Goal: Task Accomplishment & Management: Manage account settings

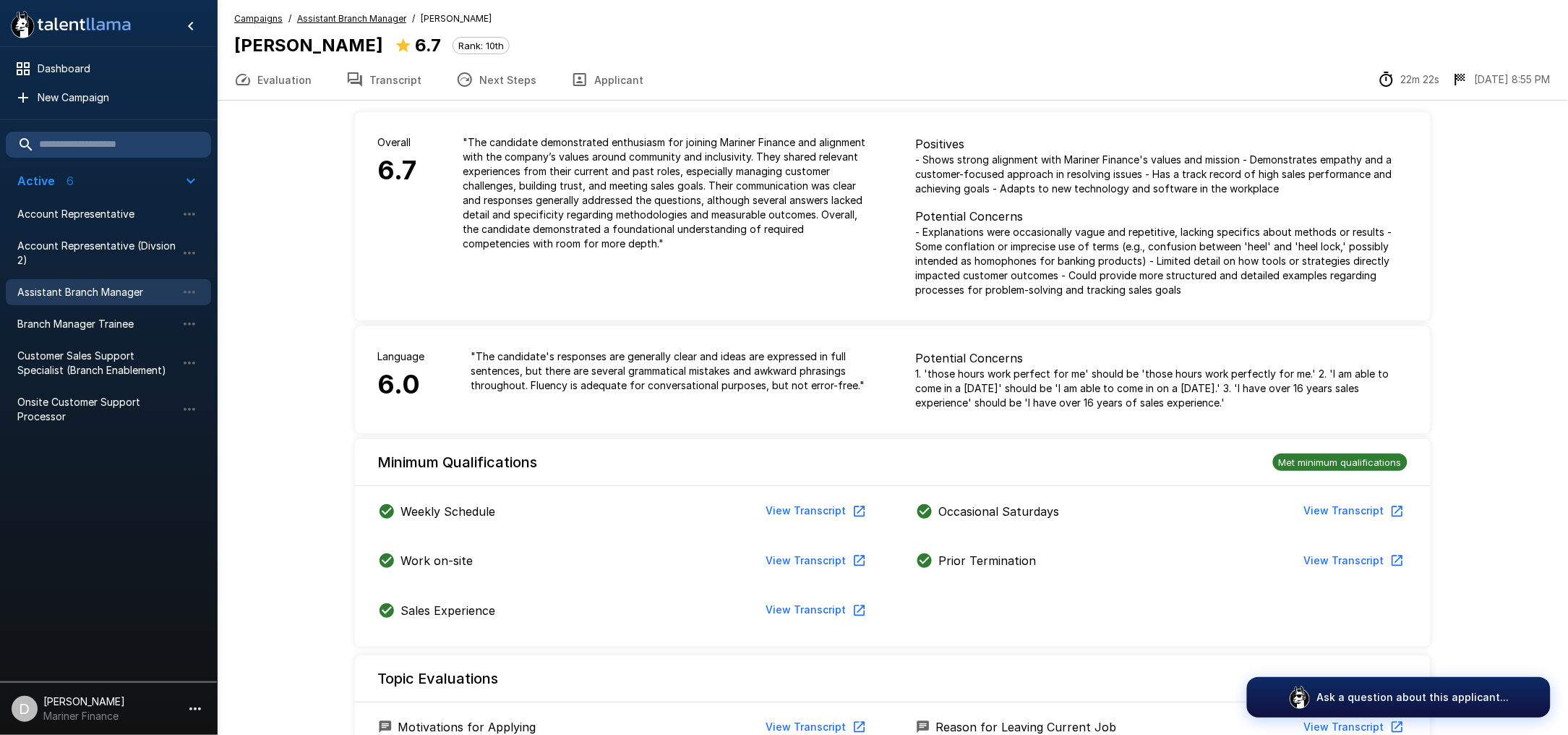
click at [397, 260] on div "Overall 6.7" at bounding box center [397, 193] width 85 height 162
click at [616, 81] on button "Applicant" at bounding box center [607, 79] width 107 height 40
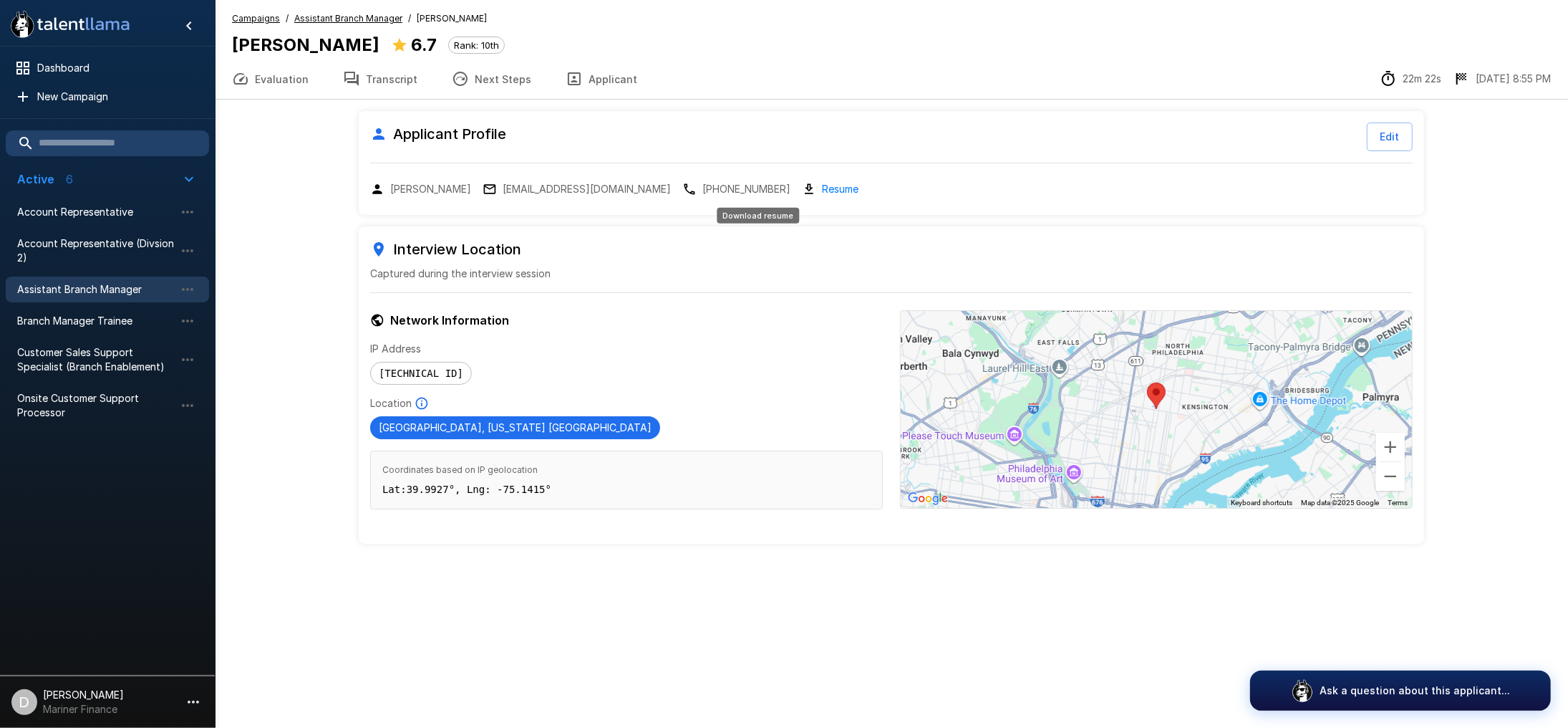
click at [822, 191] on link "Resume" at bounding box center [839, 188] width 36 height 17
click at [96, 209] on span "Account Representative" at bounding box center [96, 212] width 158 height 14
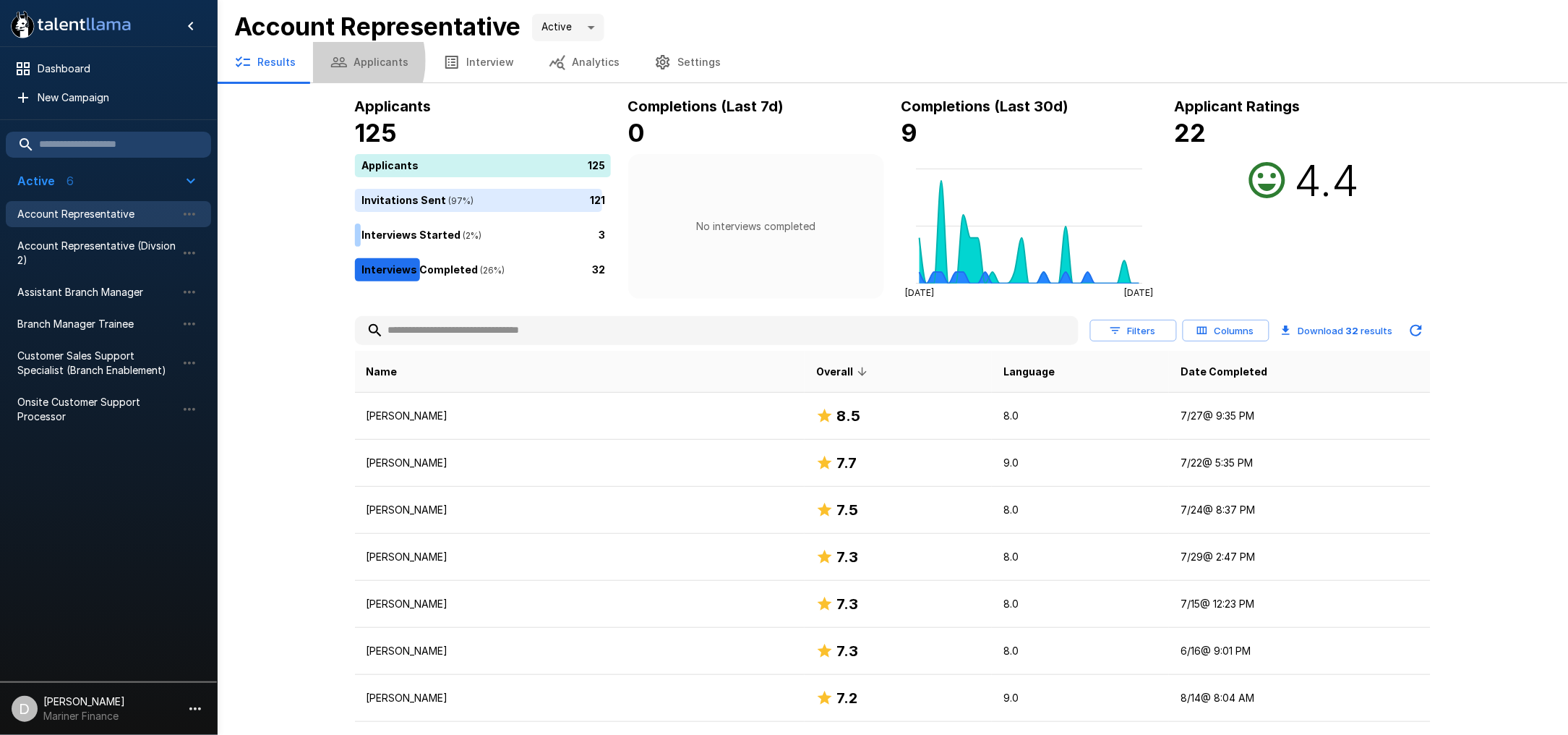
click at [339, 61] on icon "button" at bounding box center [340, 62] width 16 height 10
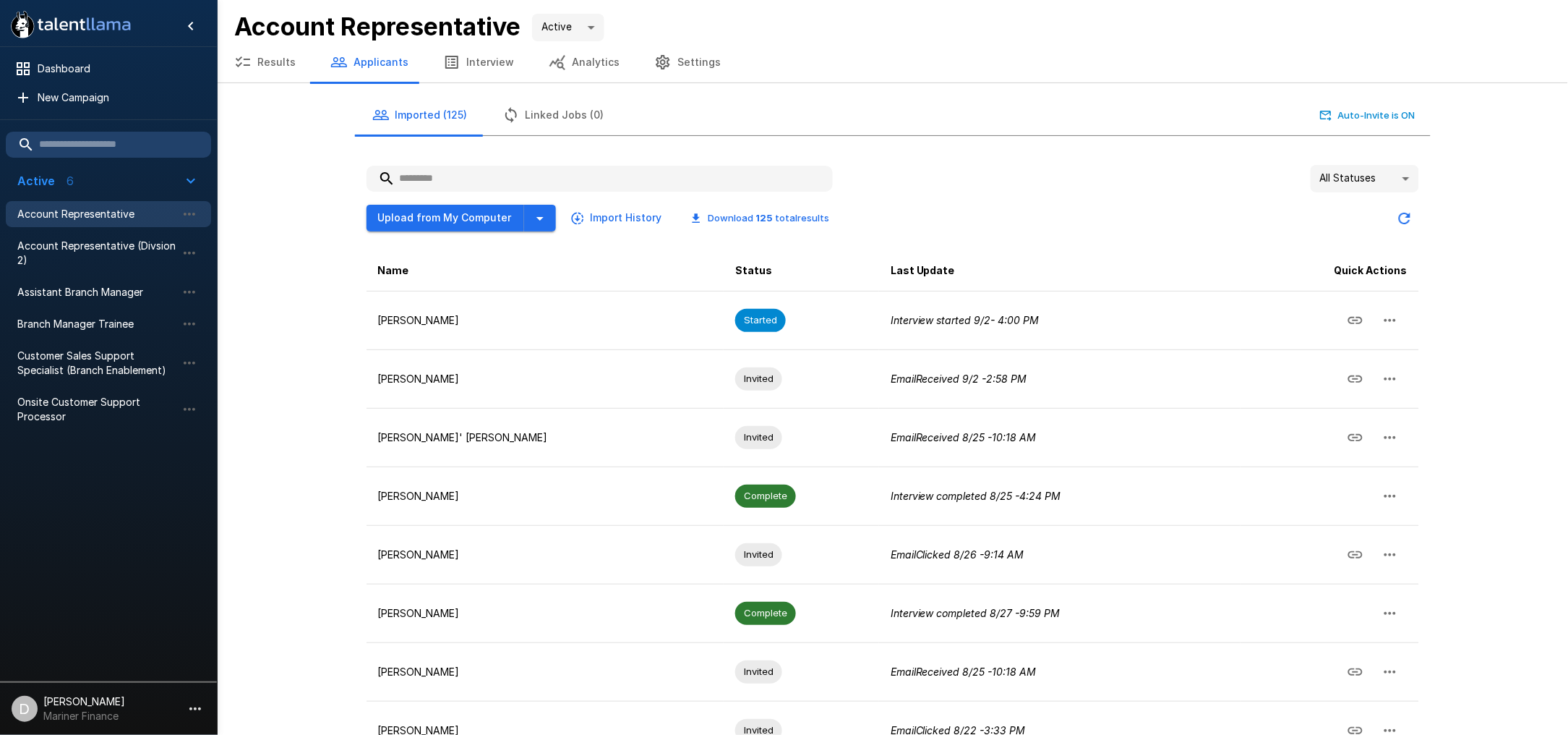
scroll to position [201, 0]
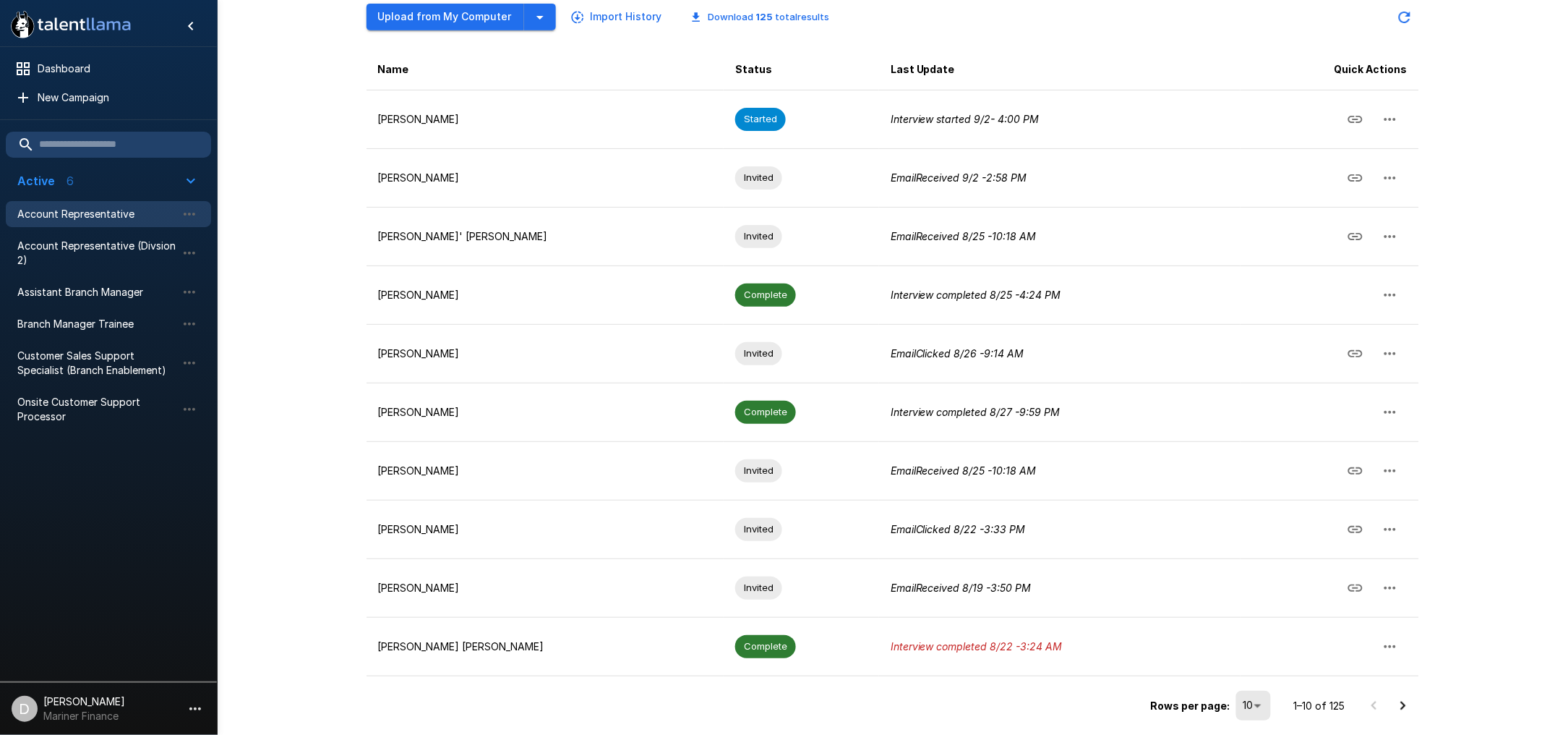
click at [1403, 705] on icon "Go to next page" at bounding box center [1403, 705] width 17 height 17
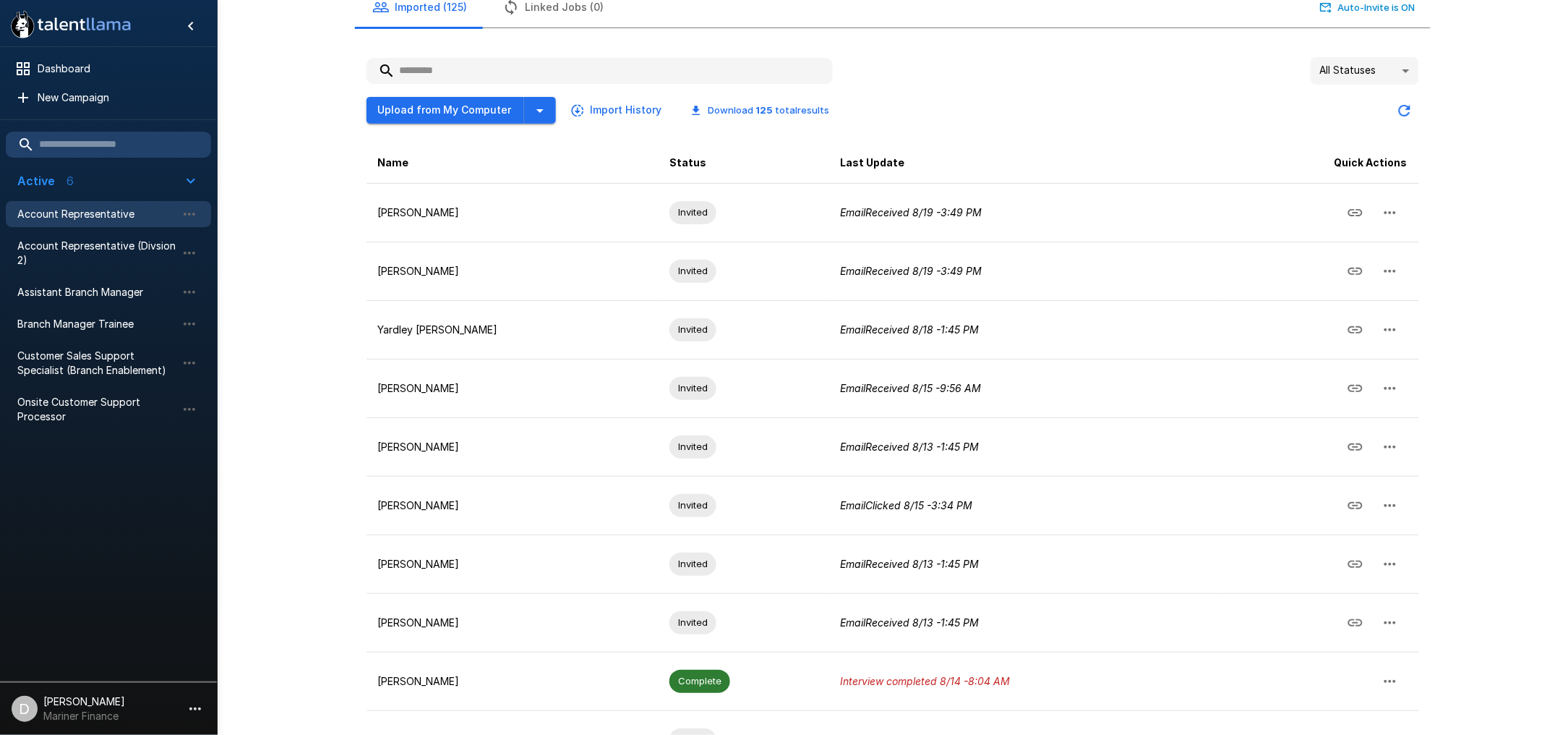
scroll to position [0, 0]
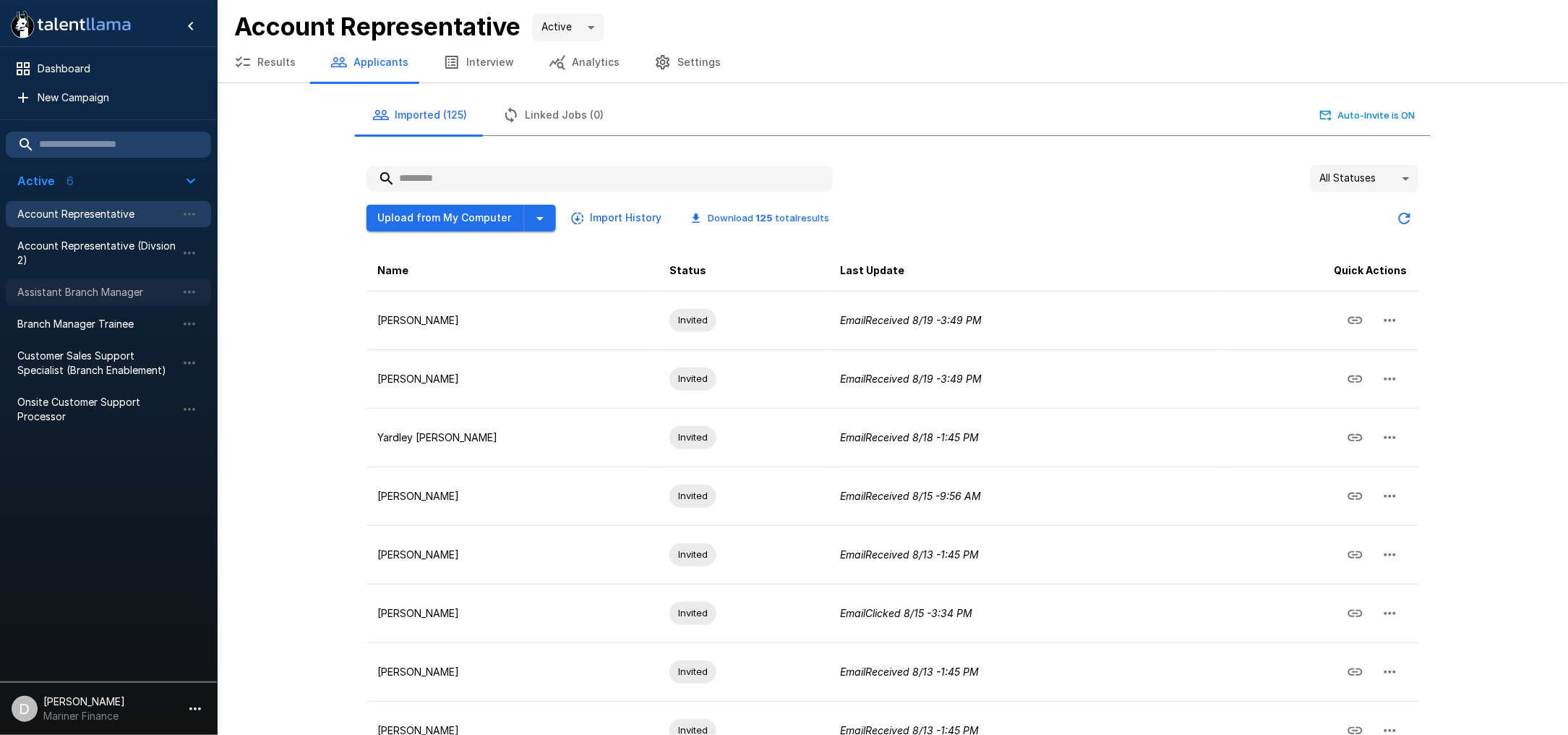
click at [110, 285] on span "Assistant Branch Manager" at bounding box center [97, 292] width 159 height 14
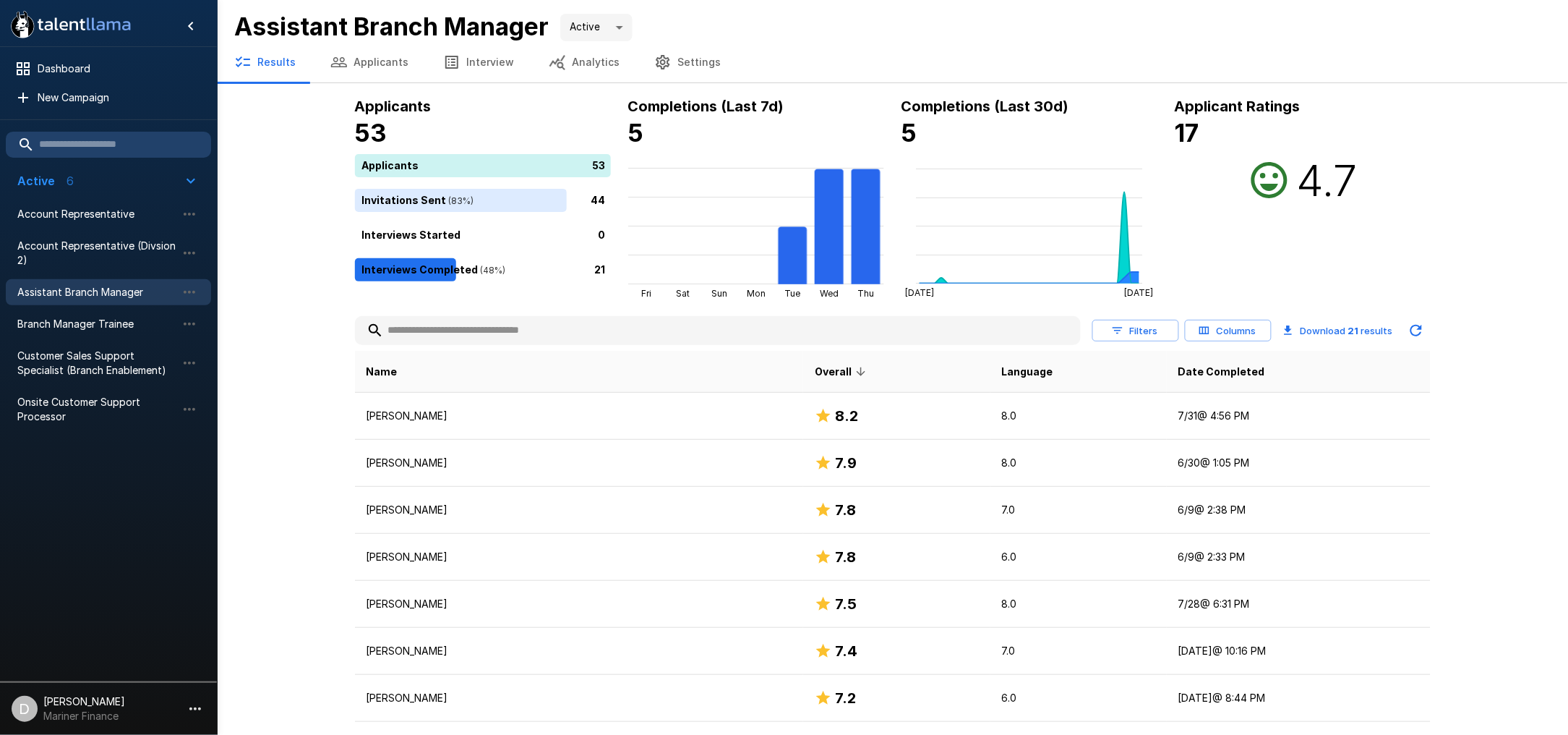
click at [384, 48] on button "Applicants" at bounding box center [369, 62] width 113 height 40
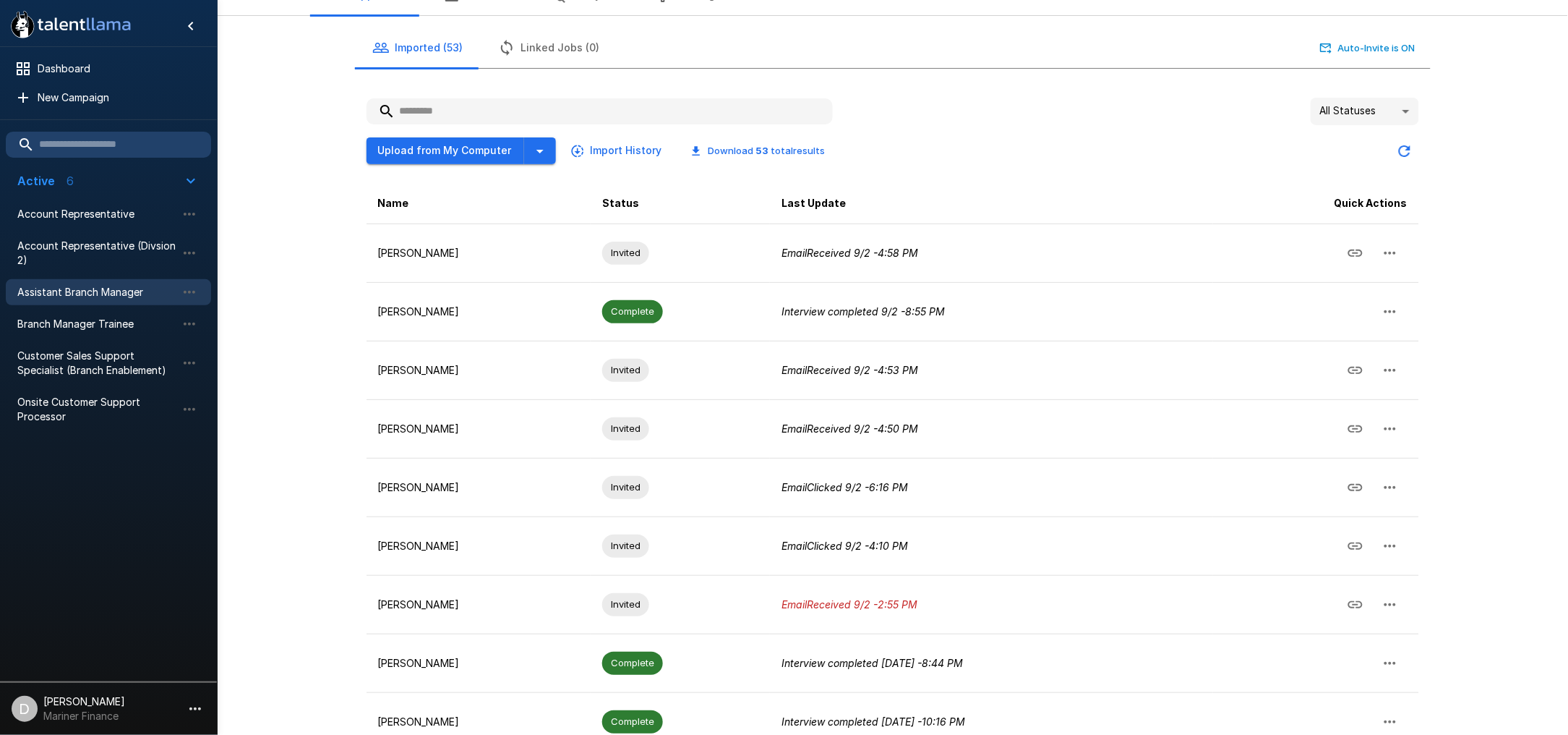
scroll to position [96, 0]
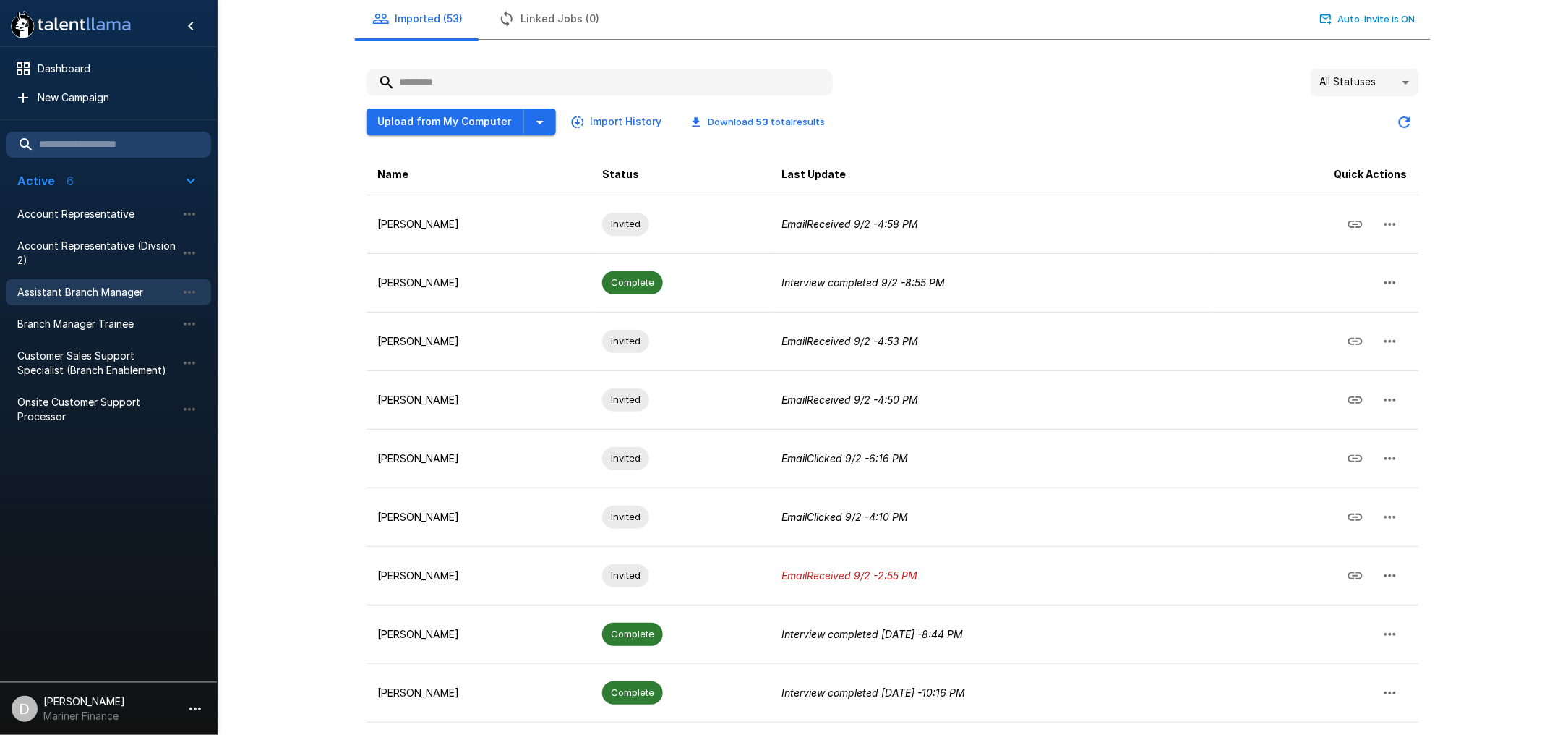
click at [261, 474] on div ".st0{fill:#FFFFFF;} .st1{fill:#76a4ed;} Dashboard New Campaign Active 6 Account…" at bounding box center [892, 373] width 1351 height 938
